Goal: Task Accomplishment & Management: Manage account settings

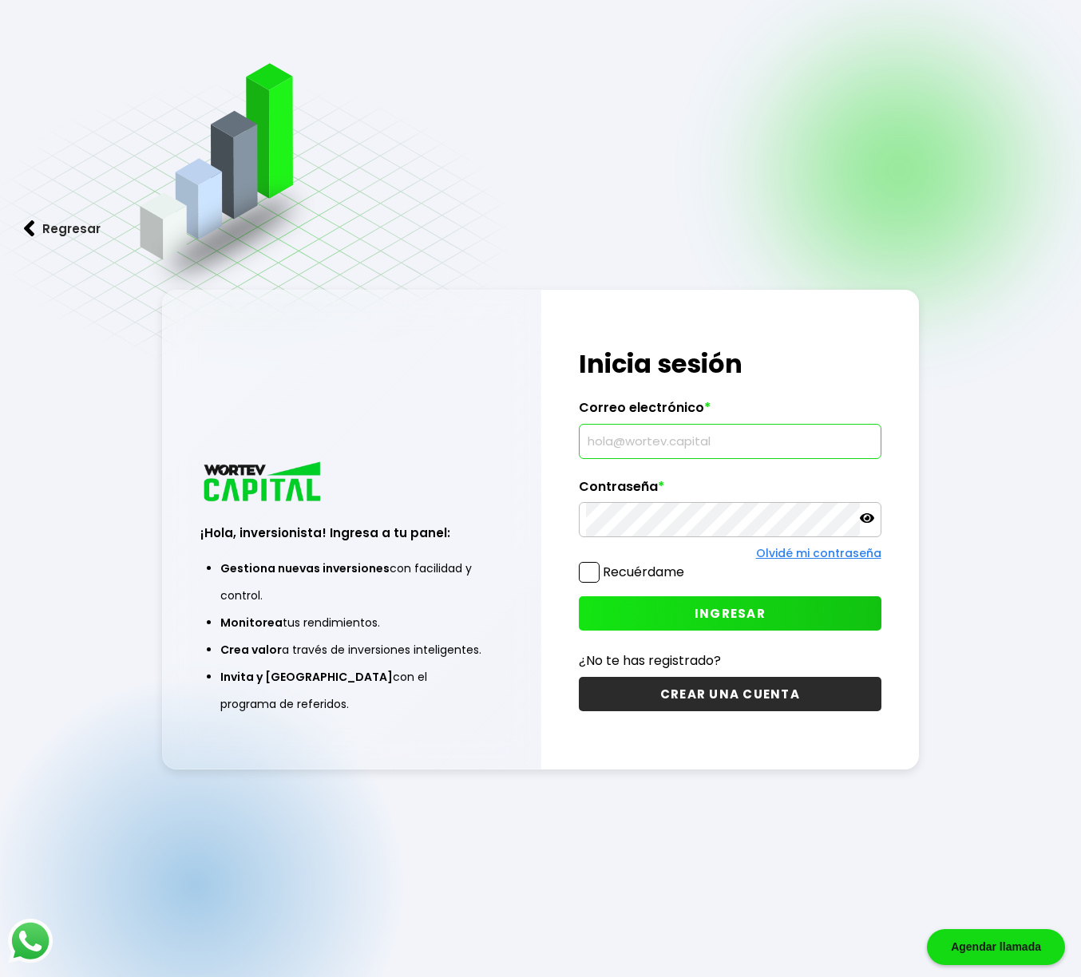
click at [621, 449] on input "text" at bounding box center [729, 442] width 287 height 34
type input "[EMAIL_ADDRESS][DOMAIN_NAME]"
click at [709, 613] on span "INGRESAR" at bounding box center [730, 613] width 71 height 17
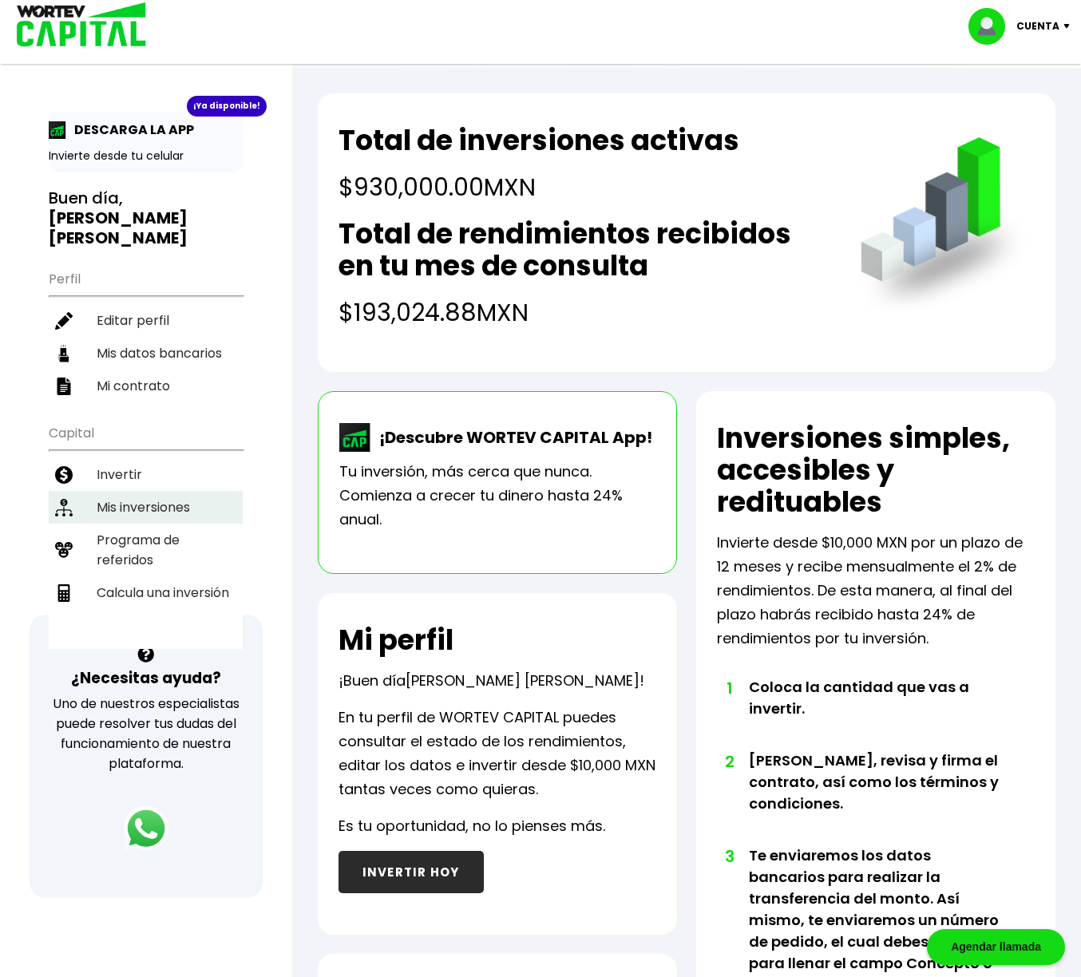
click at [174, 491] on li "Mis inversiones" at bounding box center [146, 507] width 194 height 33
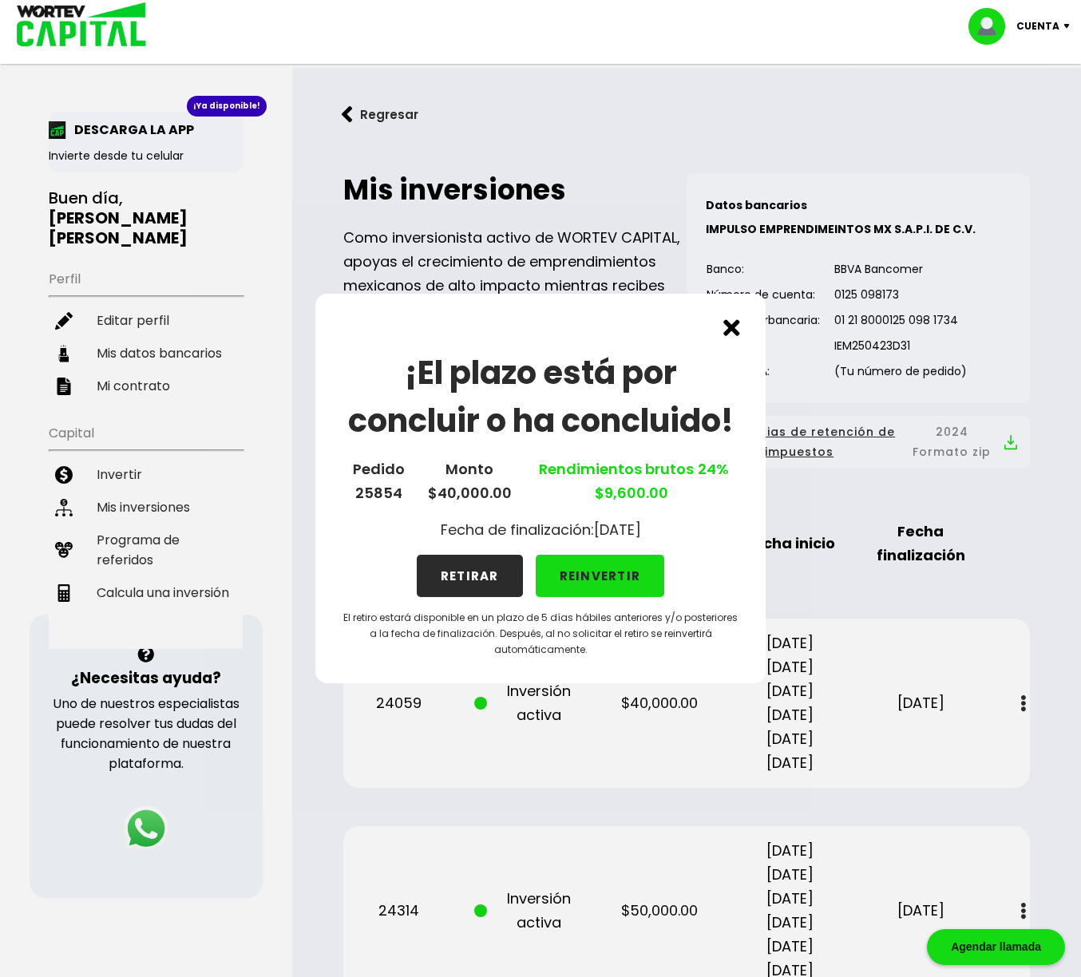
click at [733, 327] on img at bounding box center [731, 327] width 17 height 17
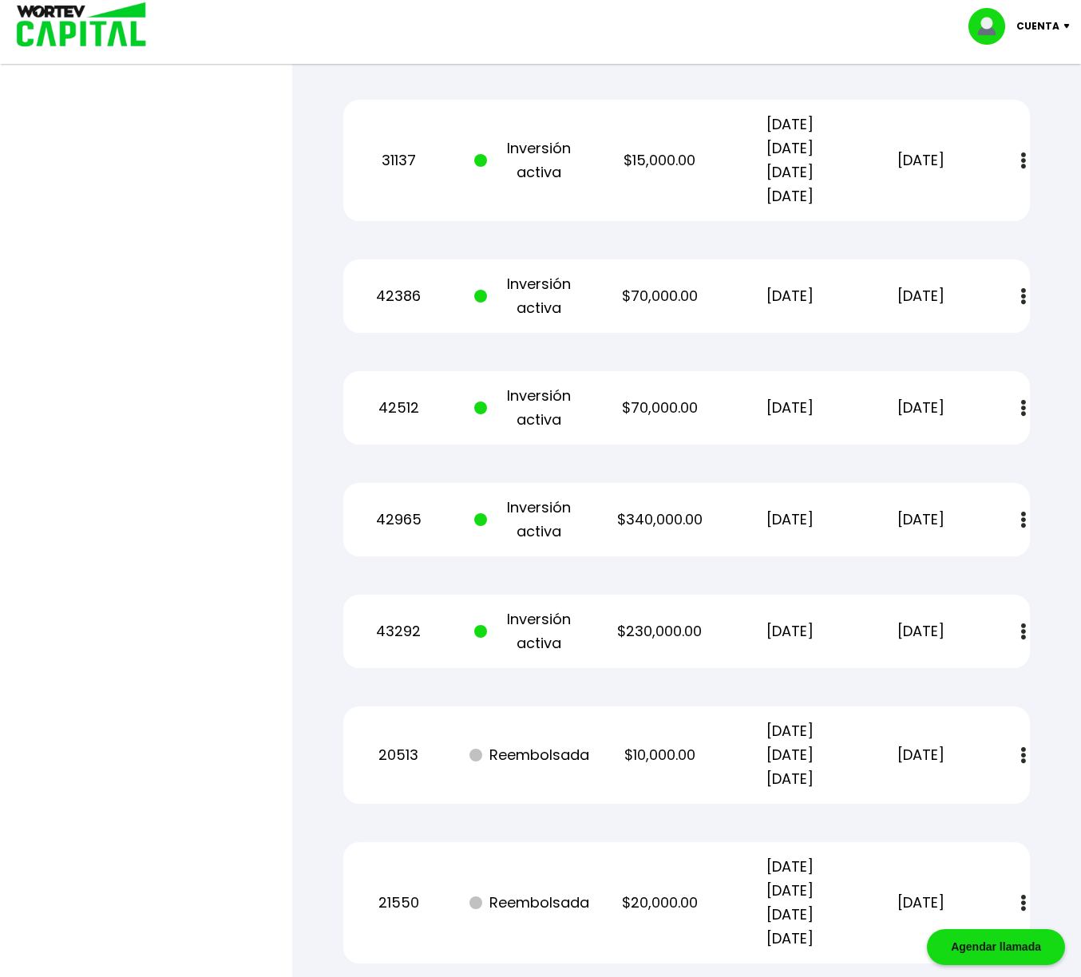
scroll to position [1463, 0]
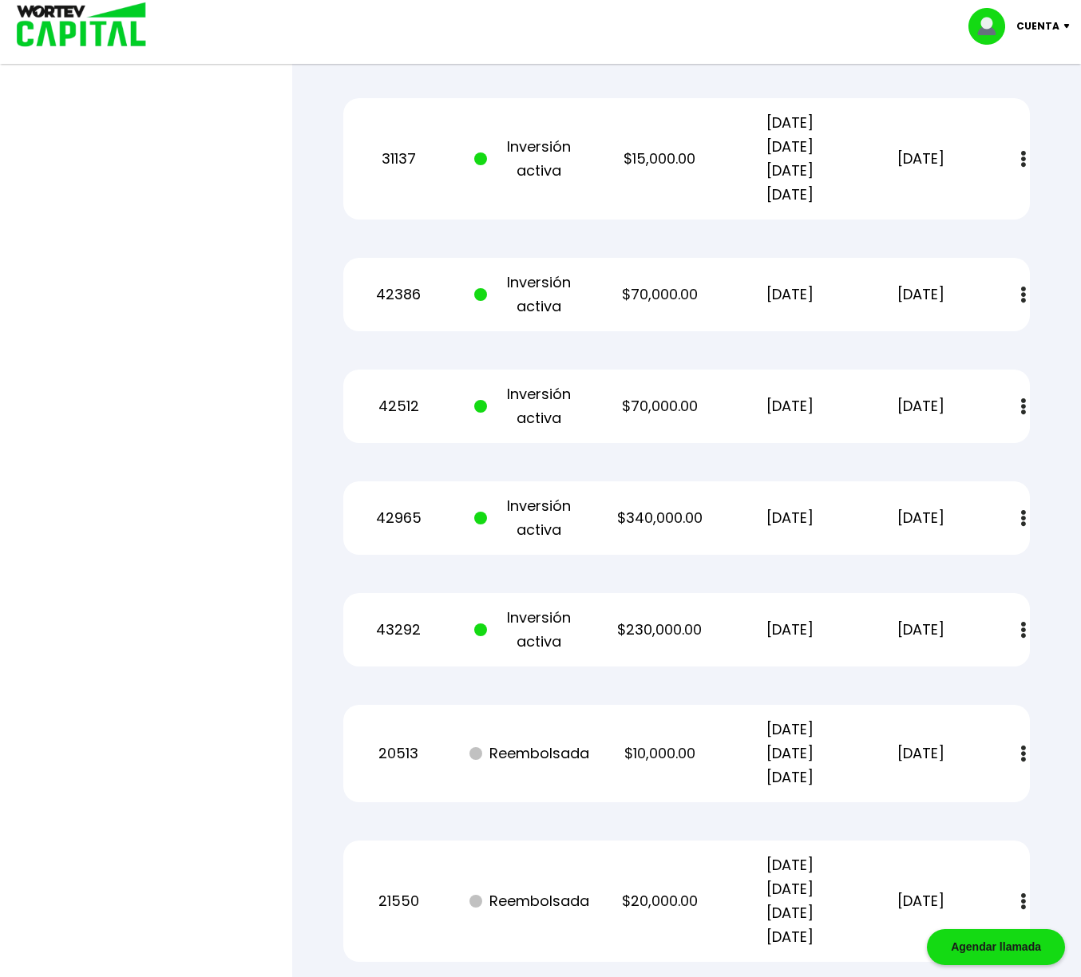
click at [1024, 294] on img at bounding box center [1023, 295] width 5 height 17
click at [986, 340] on img at bounding box center [985, 338] width 13 height 15
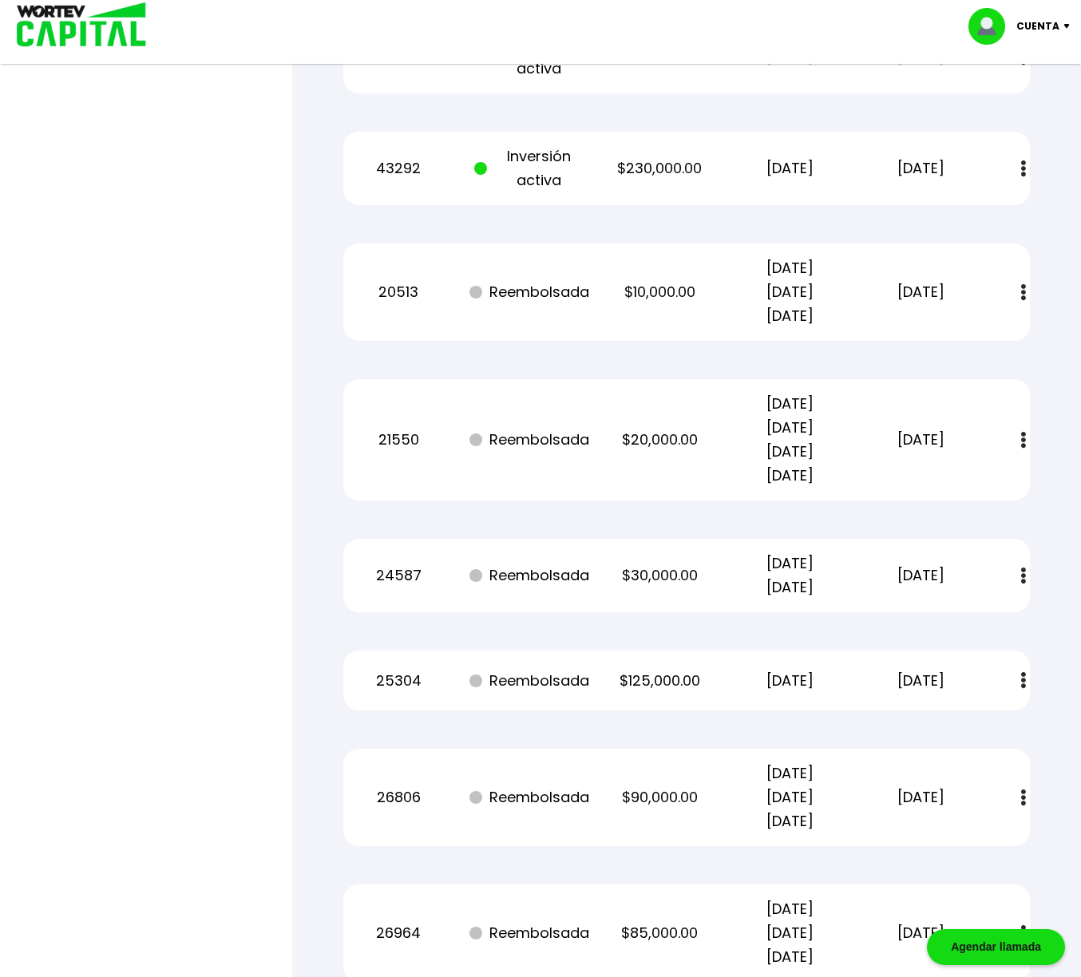
scroll to position [1927, 0]
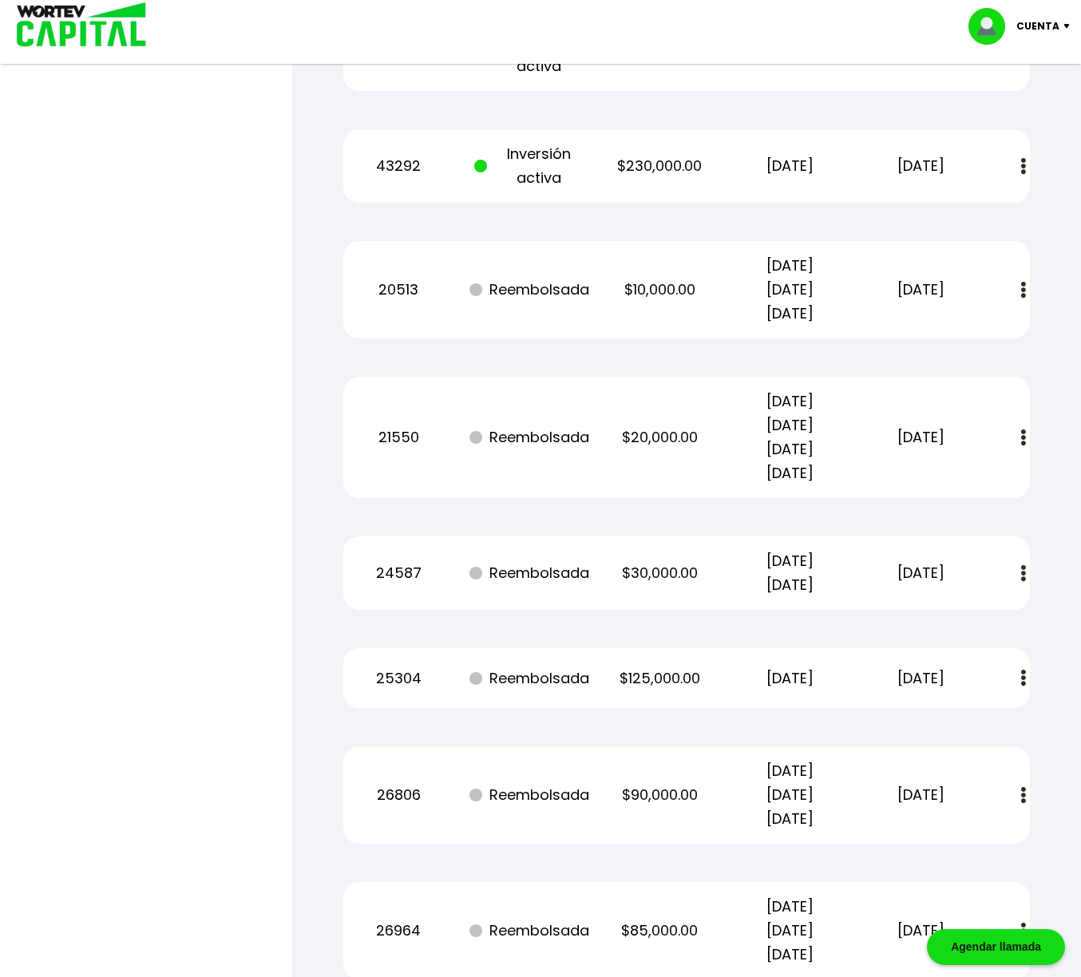
click at [1024, 571] on img at bounding box center [1023, 573] width 5 height 17
click at [959, 616] on link "Estado de cuenta" at bounding box center [914, 617] width 112 height 20
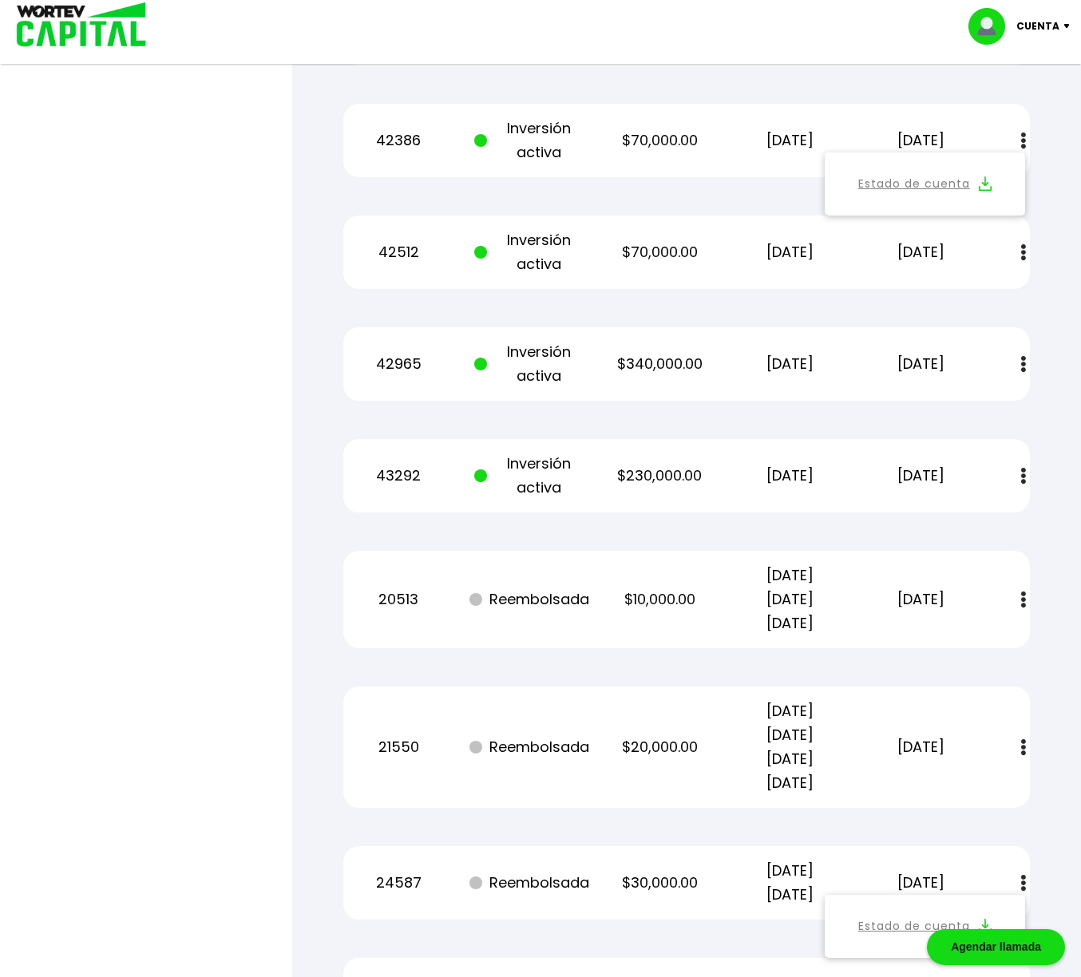
scroll to position [1576, 0]
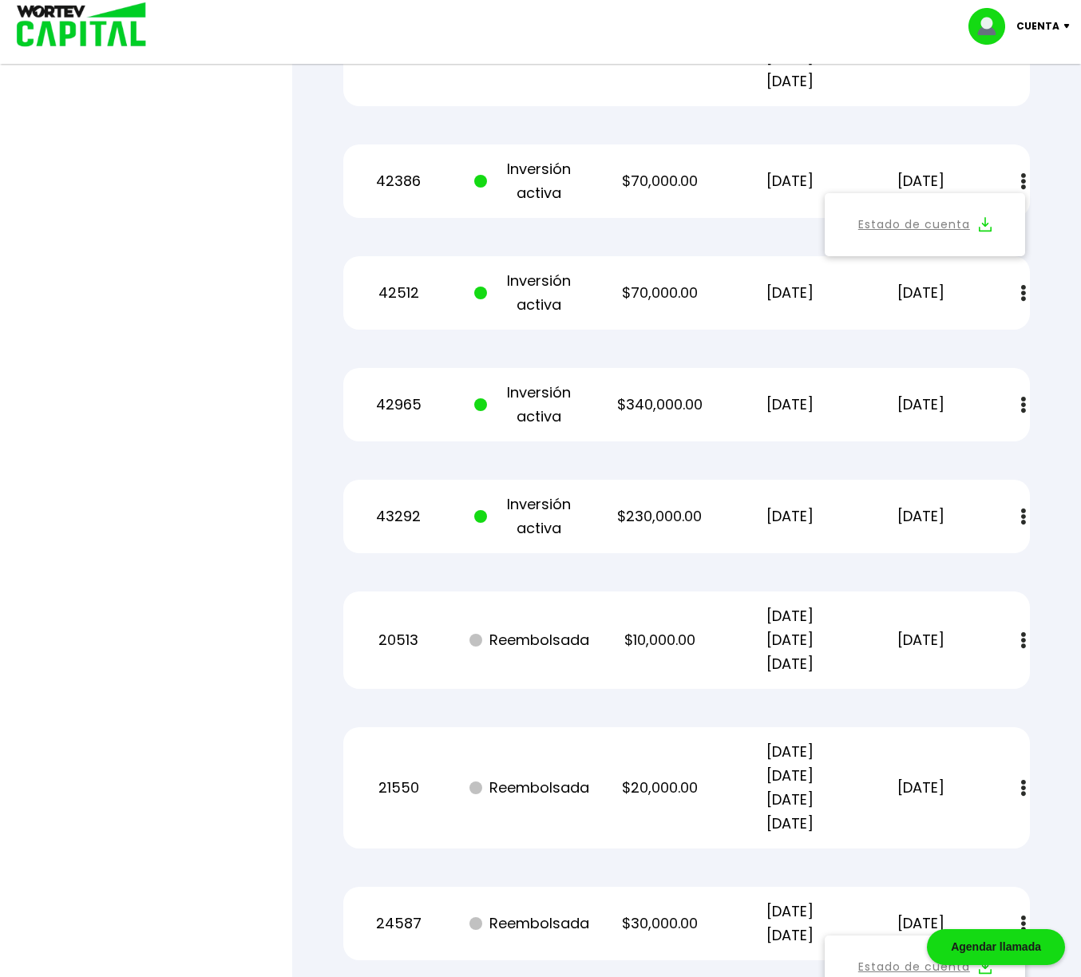
click at [1068, 26] on img at bounding box center [1071, 26] width 22 height 5
click at [1020, 99] on li "Cerrar sesión" at bounding box center [1021, 106] width 128 height 33
